Goal: Task Accomplishment & Management: Use online tool/utility

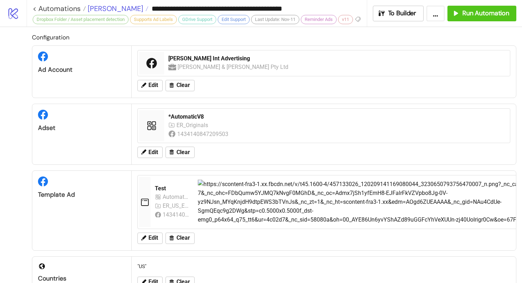
click at [103, 6] on span "[PERSON_NAME]" at bounding box center [114, 8] width 57 height 9
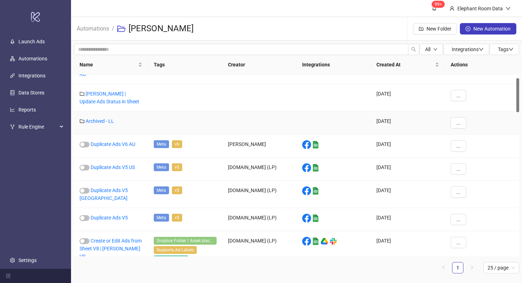
scroll to position [18, 0]
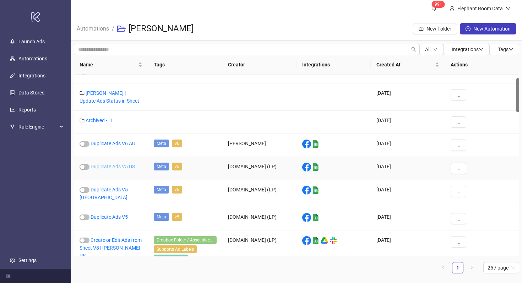
click at [123, 164] on link "Duplicate Ads V5 US" at bounding box center [113, 167] width 44 height 6
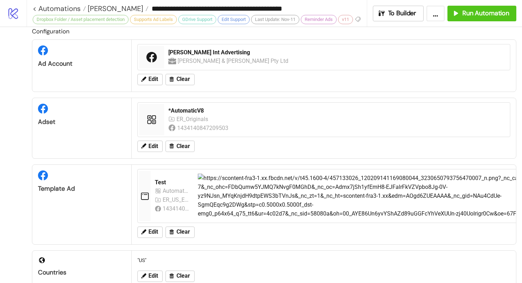
scroll to position [9, 0]
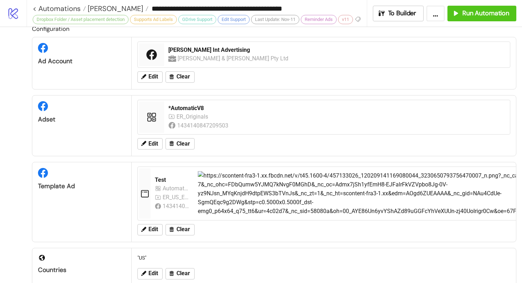
type input "**********"
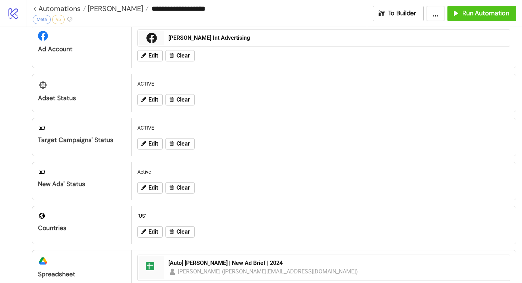
scroll to position [25, 0]
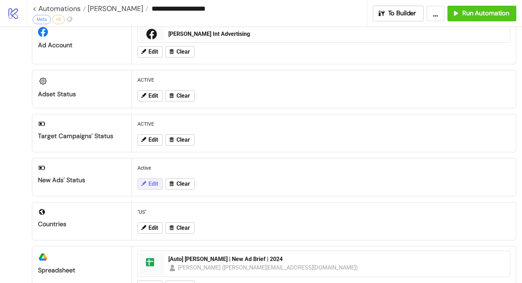
click at [139, 187] on button "Edit" at bounding box center [150, 183] width 25 height 11
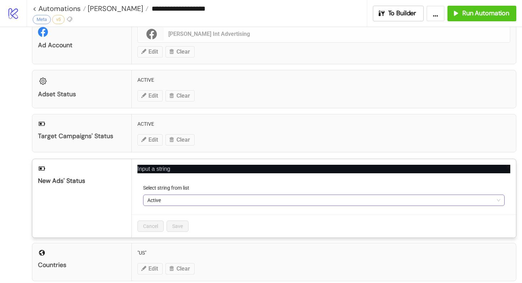
click at [162, 203] on span "Active" at bounding box center [323, 200] width 353 height 11
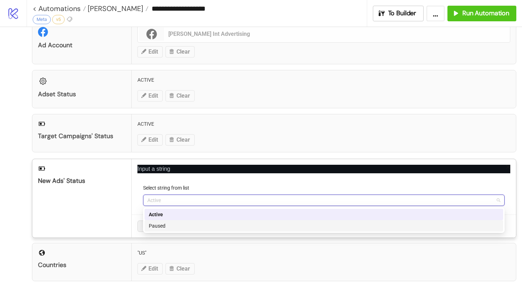
click at [173, 223] on div "Paused" at bounding box center [324, 226] width 350 height 8
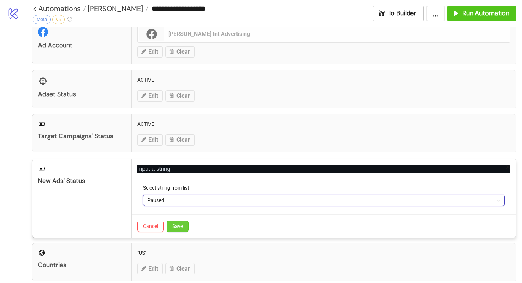
click at [176, 230] on button "Save" at bounding box center [178, 226] width 22 height 11
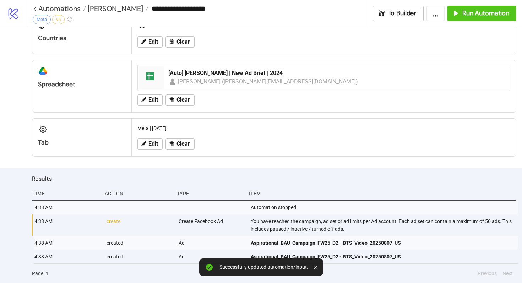
scroll to position [0, 0]
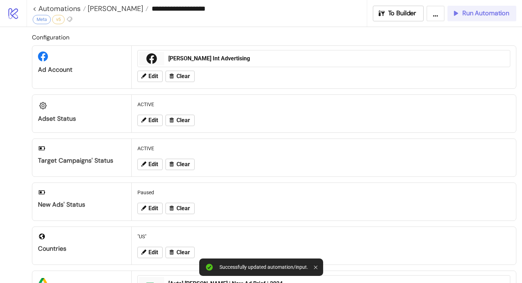
click at [465, 19] on button "Run Automation" at bounding box center [482, 14] width 69 height 16
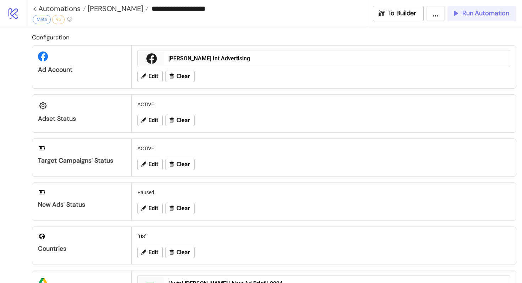
click at [459, 14] on icon "button" at bounding box center [456, 13] width 8 height 8
click at [459, 19] on button "Run Automation" at bounding box center [482, 14] width 69 height 16
